Goal: Information Seeking & Learning: Learn about a topic

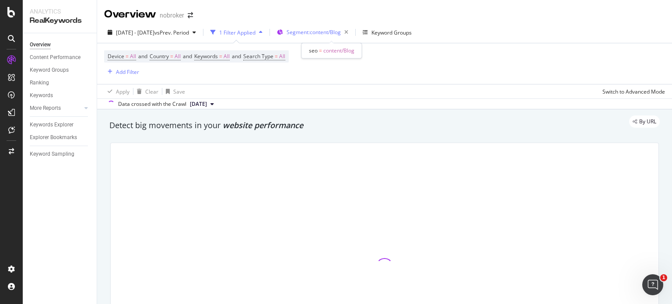
click at [331, 31] on span "Segment: content/Blog" at bounding box center [313, 31] width 54 height 7
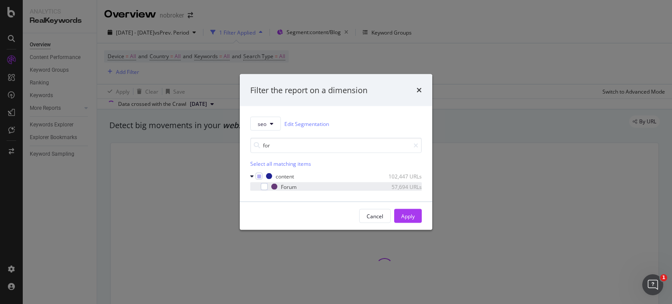
type input "for"
click at [268, 187] on div "Forum 57,694 URLs" at bounding box center [335, 186] width 171 height 9
click at [414, 220] on div "Apply" at bounding box center [408, 215] width 14 height 13
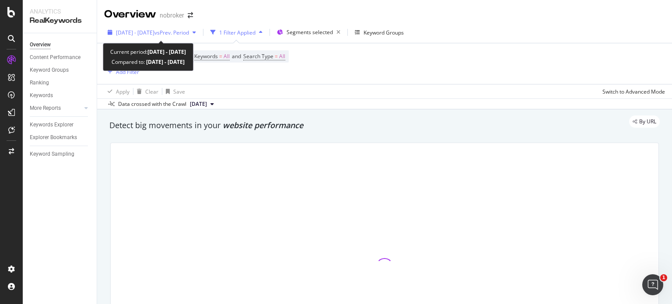
click at [189, 31] on span "vs Prev. Period" at bounding box center [171, 32] width 35 height 7
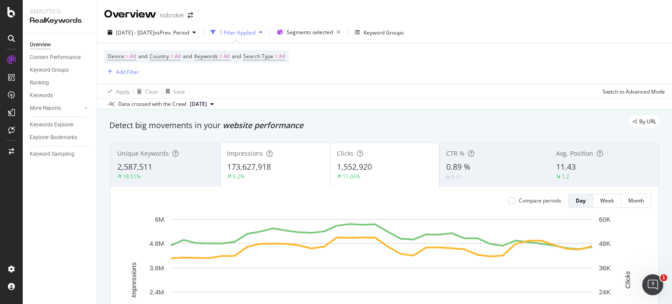
click at [343, 103] on div "Data crossed with the Crawl [DATE]" at bounding box center [384, 103] width 574 height 10
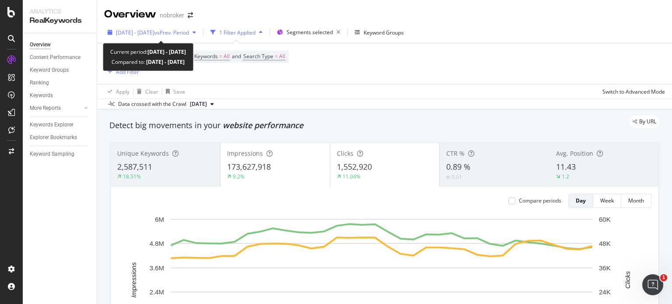
click at [189, 29] on span "vs Prev. Period" at bounding box center [171, 32] width 35 height 7
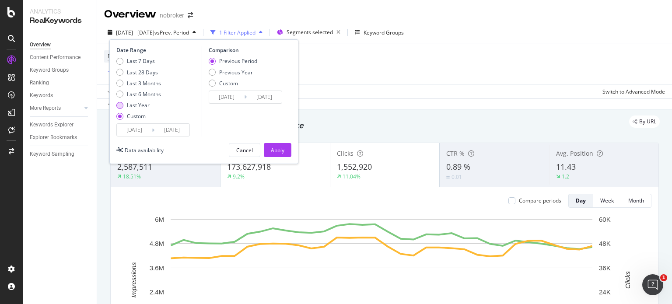
click at [121, 102] on div "Last Year" at bounding box center [119, 105] width 7 height 7
type input "[DATE]"
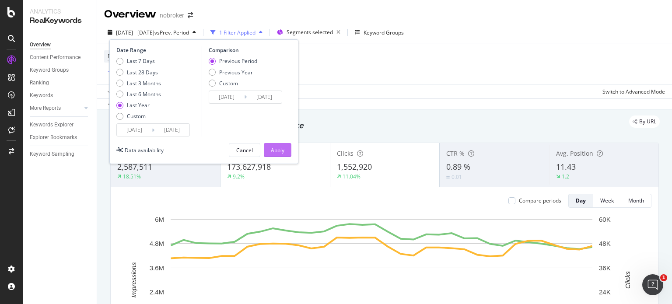
click at [280, 145] on div "Apply" at bounding box center [278, 149] width 14 height 13
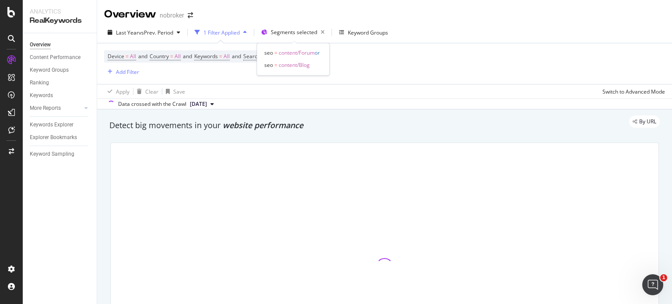
click at [303, 54] on span "content/Forum" at bounding box center [297, 52] width 36 height 7
click at [285, 31] on span "Segments selected" at bounding box center [294, 31] width 46 height 7
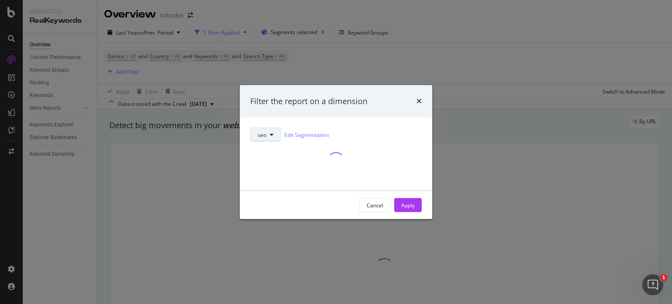
click at [264, 132] on span "seo" at bounding box center [262, 134] width 9 height 7
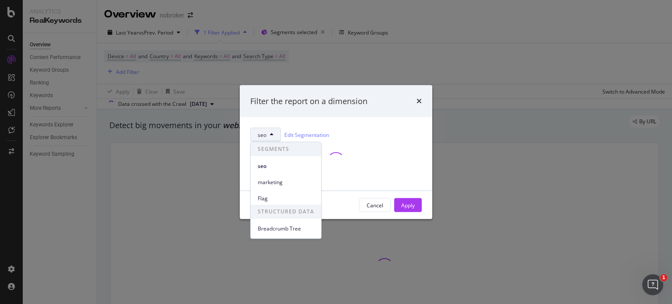
click at [264, 132] on span "seo" at bounding box center [262, 134] width 9 height 7
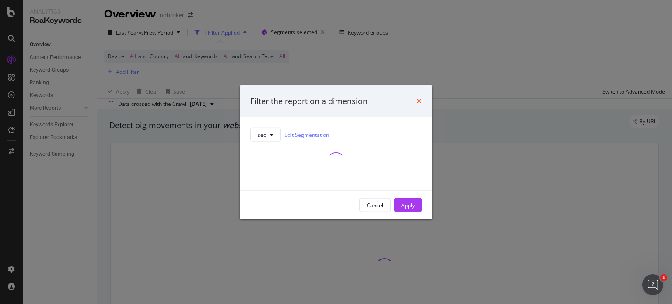
click at [417, 99] on icon "times" at bounding box center [418, 100] width 5 height 7
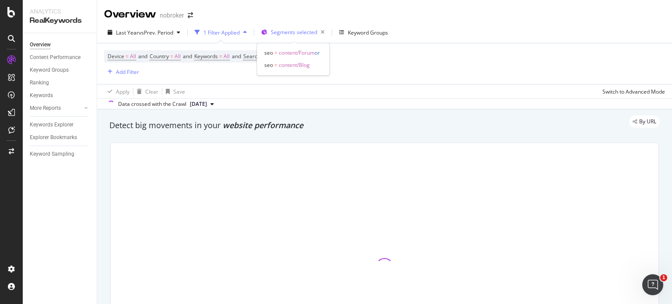
click at [295, 36] on div "Segments selected" at bounding box center [299, 32] width 57 height 12
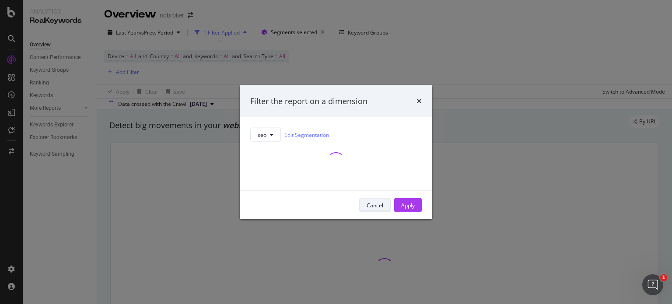
click at [369, 199] on div "Cancel" at bounding box center [374, 205] width 17 height 12
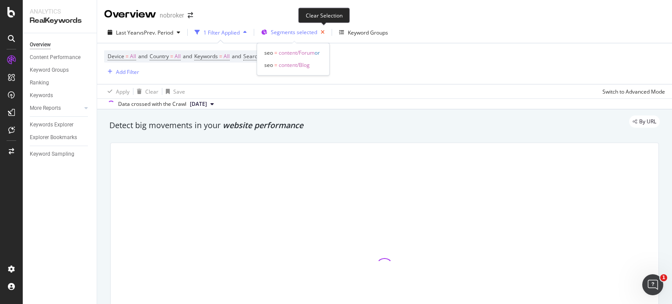
click at [323, 31] on icon "button" at bounding box center [322, 32] width 11 height 12
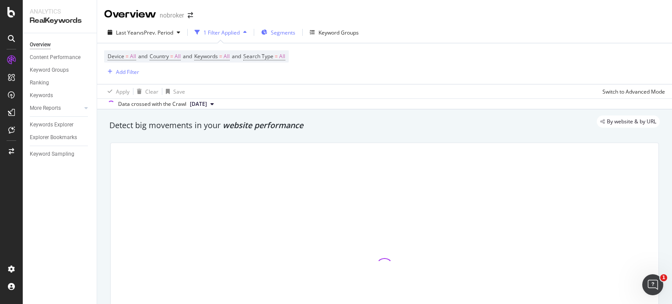
click at [276, 33] on span "Segments" at bounding box center [283, 32] width 24 height 7
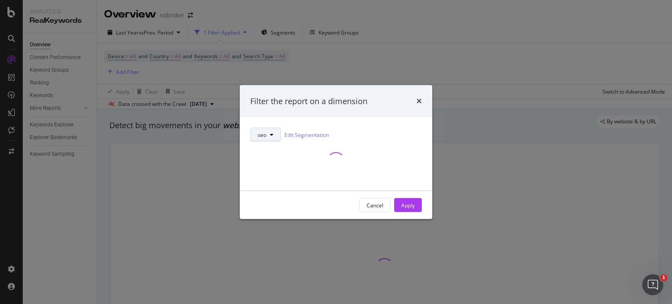
click at [270, 132] on icon "modal" at bounding box center [271, 134] width 3 height 5
click at [301, 136] on link "Edit Segmentation" at bounding box center [306, 134] width 45 height 9
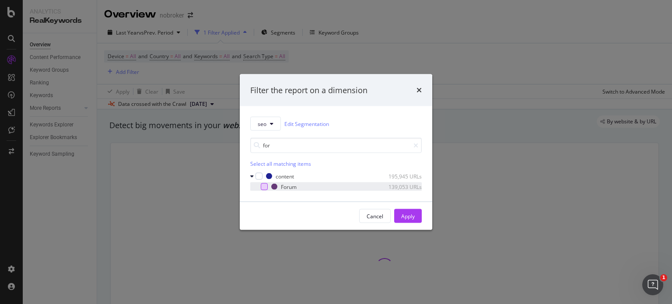
type input "for"
click at [264, 183] on div "modal" at bounding box center [264, 186] width 7 height 7
click at [412, 219] on div "Apply" at bounding box center [408, 215] width 14 height 7
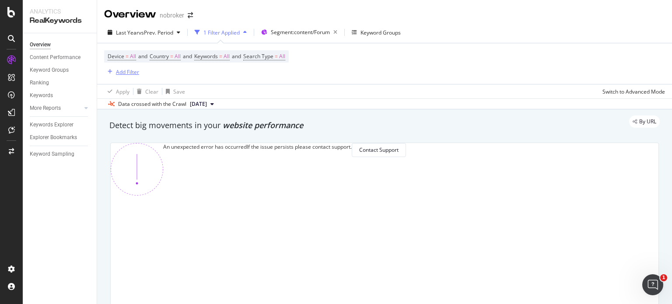
click at [122, 71] on div "Add Filter" at bounding box center [127, 71] width 23 height 7
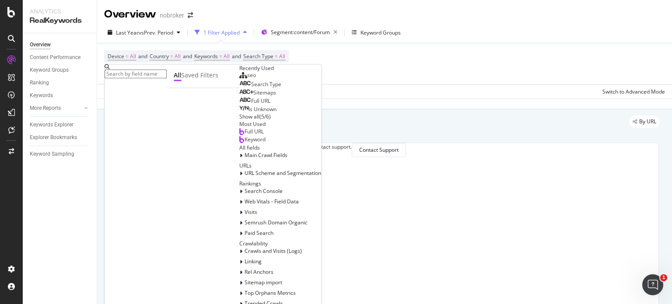
click at [253, 97] on span "Sitemaps" at bounding box center [264, 92] width 23 height 7
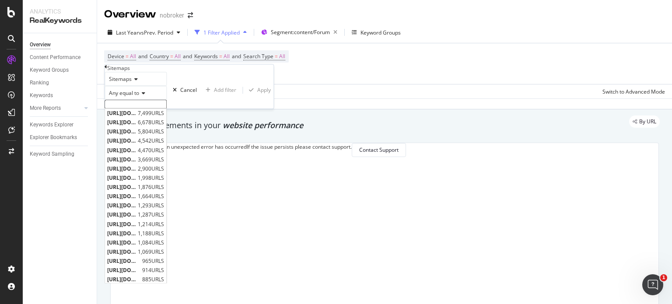
click at [137, 109] on input "text" at bounding box center [135, 104] width 62 height 9
paste input "owners.xml"
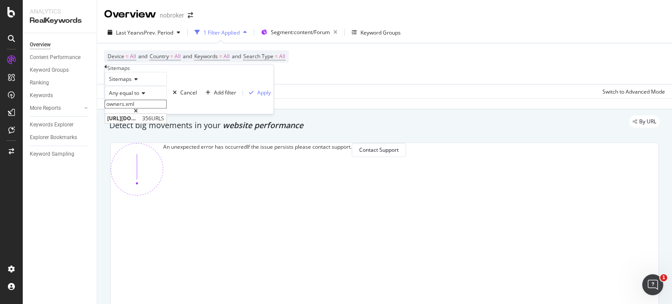
type input "owners.xml"
click at [139, 97] on span "Any equal to" at bounding box center [124, 93] width 30 height 7
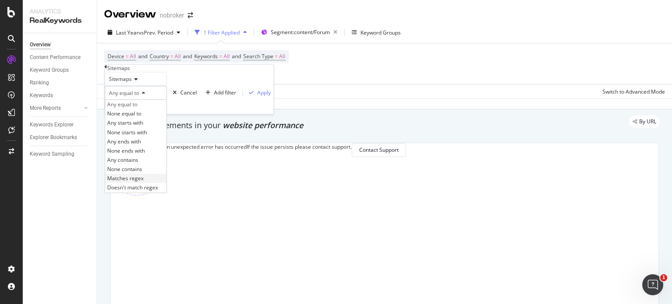
click at [143, 182] on span "Matches regex" at bounding box center [125, 178] width 36 height 7
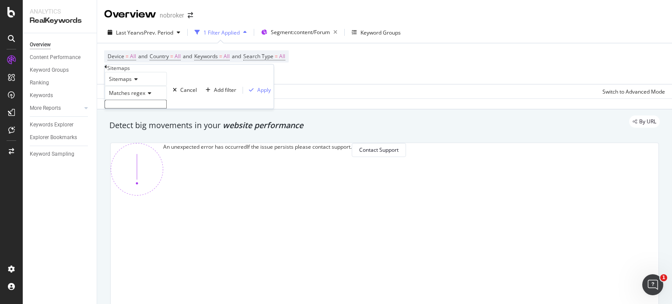
click at [132, 109] on input "text" at bounding box center [135, 104] width 62 height 9
paste input "owners.xml"
type input "owners.xml"
click at [257, 97] on div "Apply" at bounding box center [264, 92] width 14 height 7
